Goal: Check status: Check status

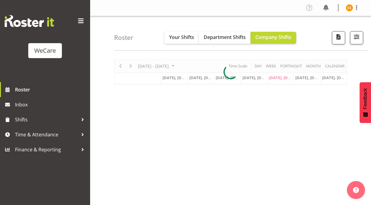
click at [81, 18] on span at bounding box center [81, 21] width 10 height 10
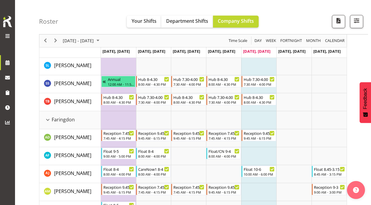
scroll to position [240, 0]
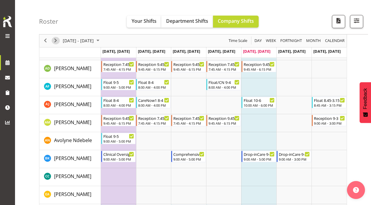
drag, startPoint x: 58, startPoint y: 44, endPoint x: 199, endPoint y: 86, distance: 146.8
click at [58, 44] on span "Next" at bounding box center [55, 41] width 7 height 8
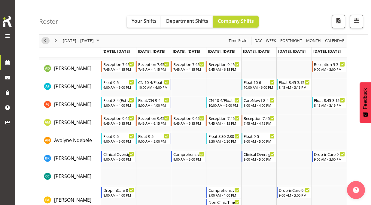
click at [48, 41] on span "Previous" at bounding box center [45, 41] width 7 height 8
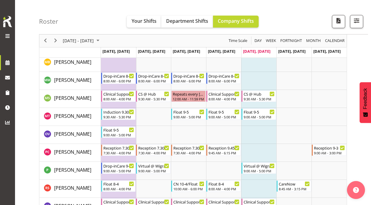
scroll to position [1602, 0]
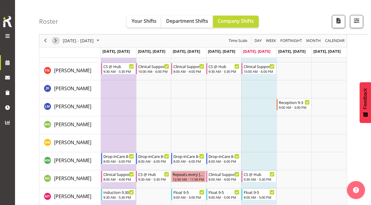
click at [57, 38] on span "Next" at bounding box center [55, 41] width 7 height 8
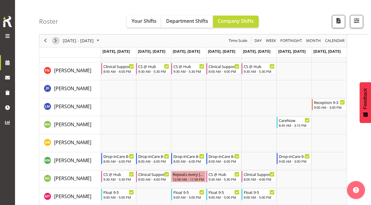
click at [56, 41] on span "Next" at bounding box center [55, 41] width 7 height 8
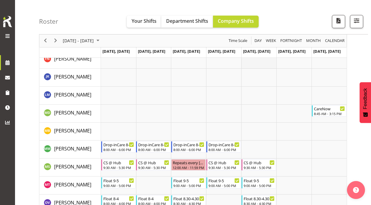
click at [262, 64] on td "Timeline Week of October 10, 2025" at bounding box center [258, 60] width 35 height 18
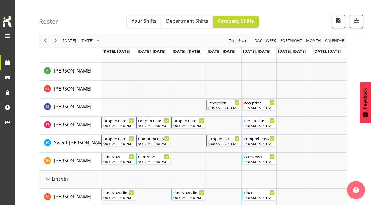
scroll to position [881, 0]
